Goal: Information Seeking & Learning: Learn about a topic

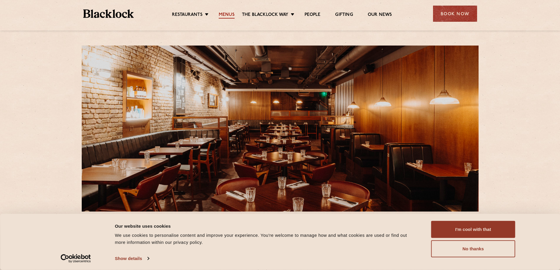
click at [230, 14] on link "Menus" at bounding box center [227, 15] width 16 height 6
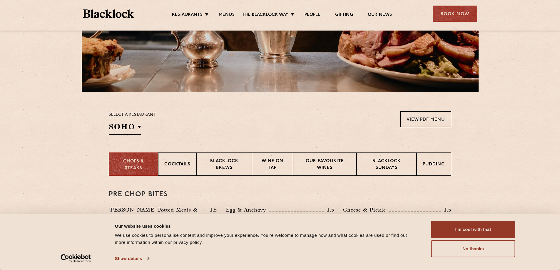
scroll to position [123, 0]
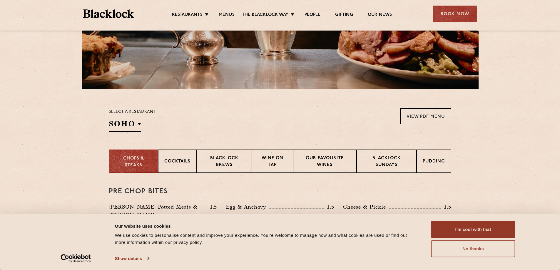
click at [476, 255] on button "No thanks" at bounding box center [474, 249] width 84 height 17
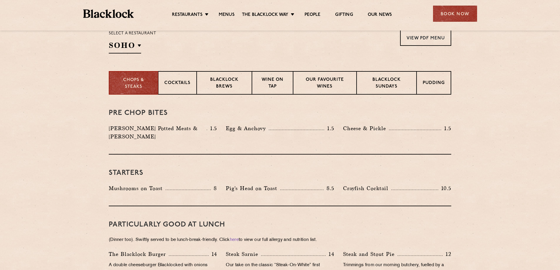
scroll to position [170, 0]
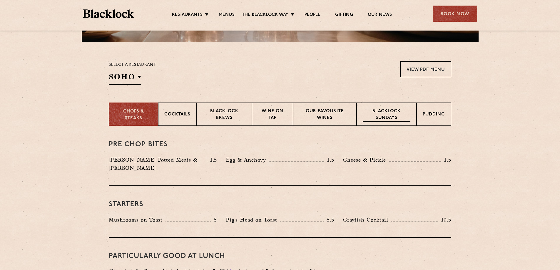
click at [381, 111] on p "Blacklock Sundays" at bounding box center [387, 115] width 48 height 14
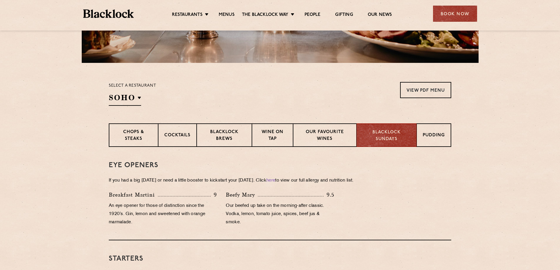
scroll to position [150, 0]
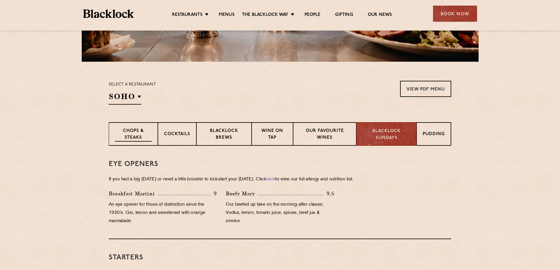
click at [132, 138] on p "Chops & Steaks" at bounding box center [133, 135] width 37 height 14
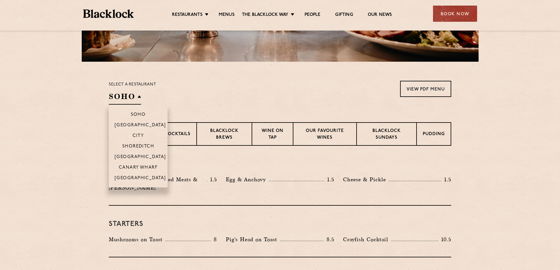
click at [139, 98] on h2 "SOHO" at bounding box center [125, 97] width 32 height 13
click at [136, 158] on p "[GEOGRAPHIC_DATA]" at bounding box center [140, 158] width 51 height 6
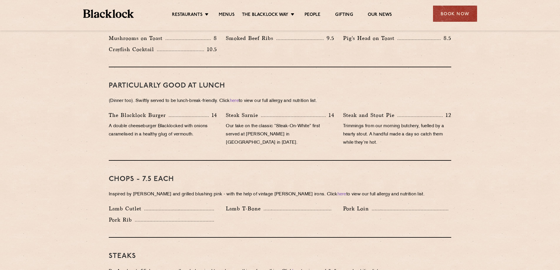
scroll to position [0, 0]
